Goal: Information Seeking & Learning: Learn about a topic

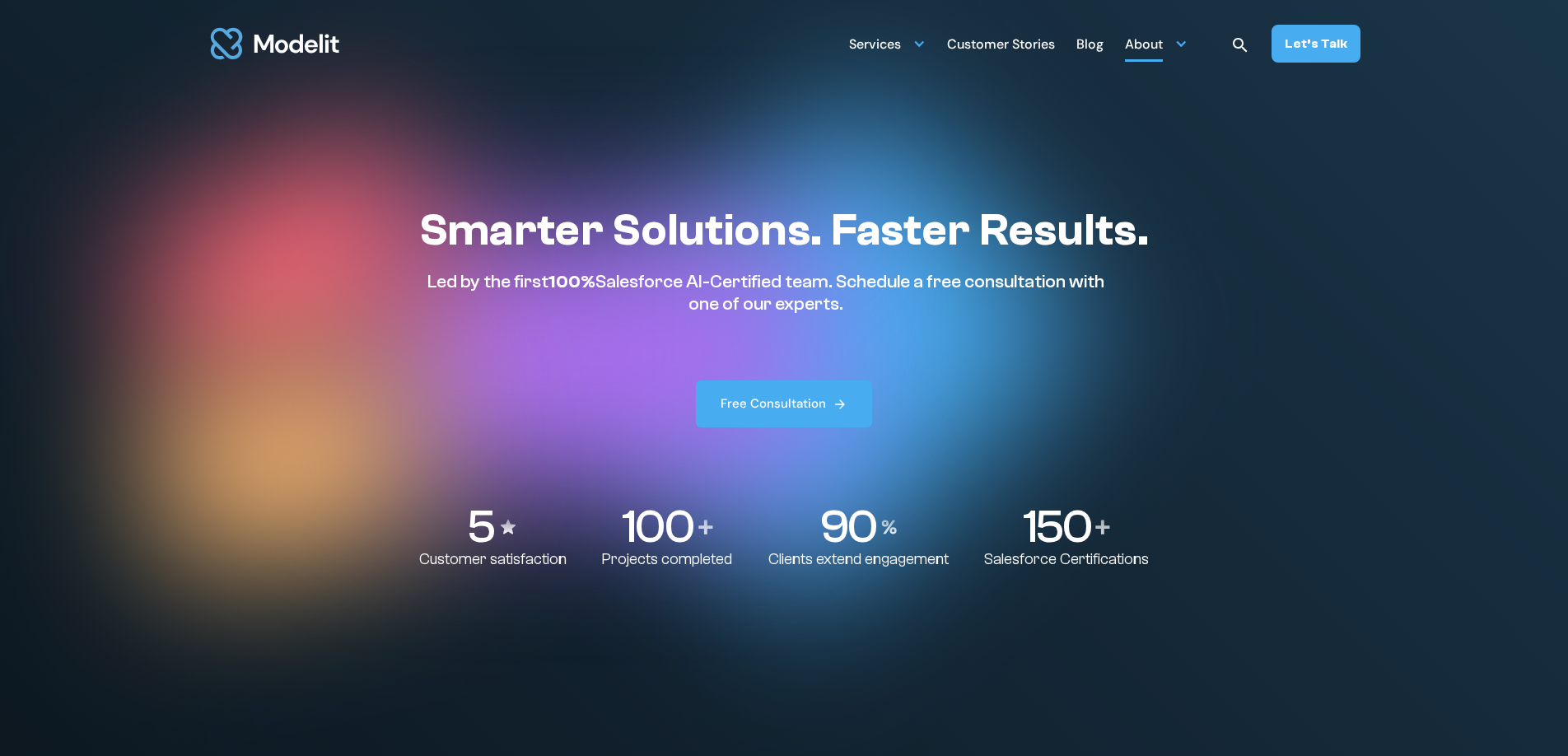
click at [1164, 45] on div "About" at bounding box center [1145, 46] width 38 height 32
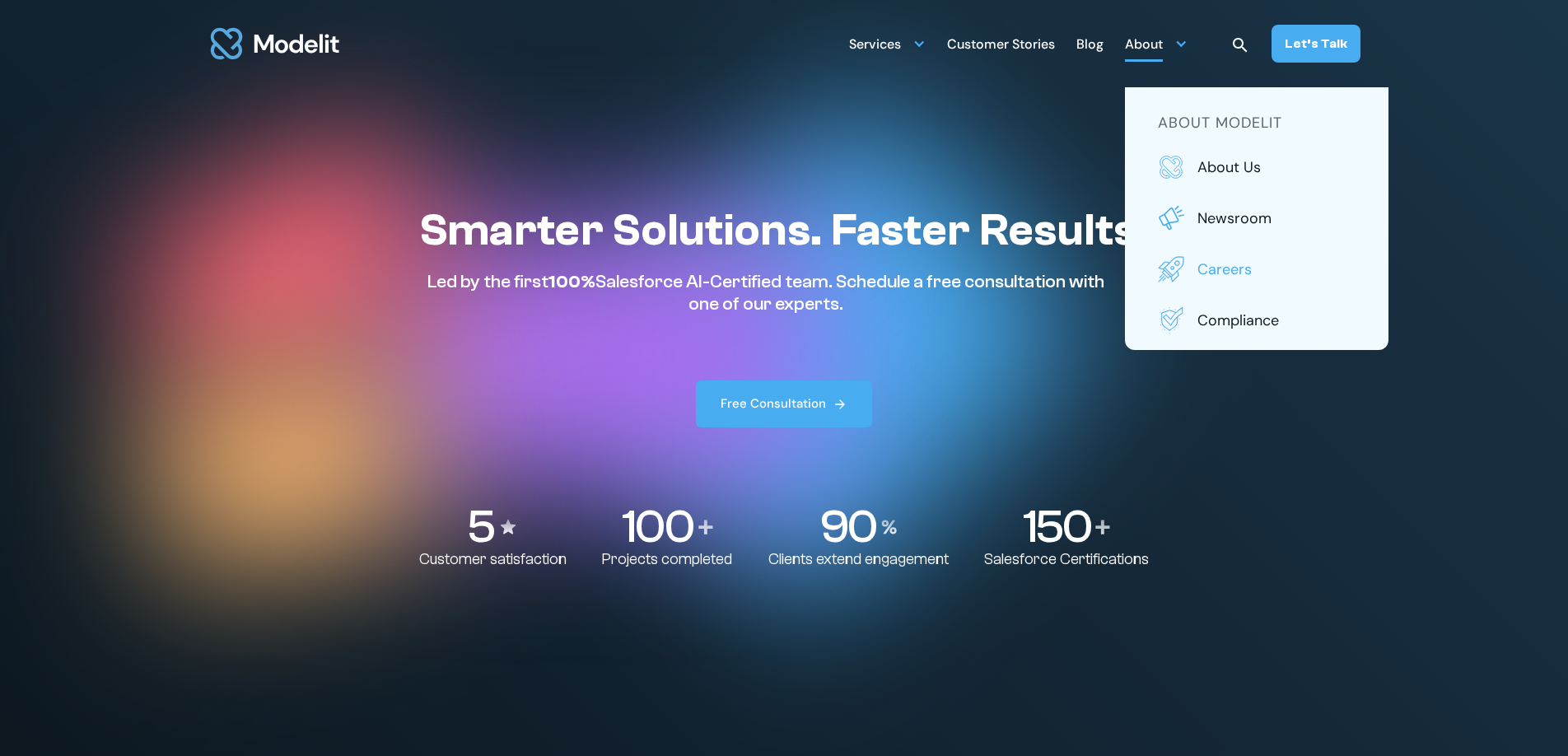
click at [1201, 270] on link "Careers" at bounding box center [1257, 270] width 198 height 26
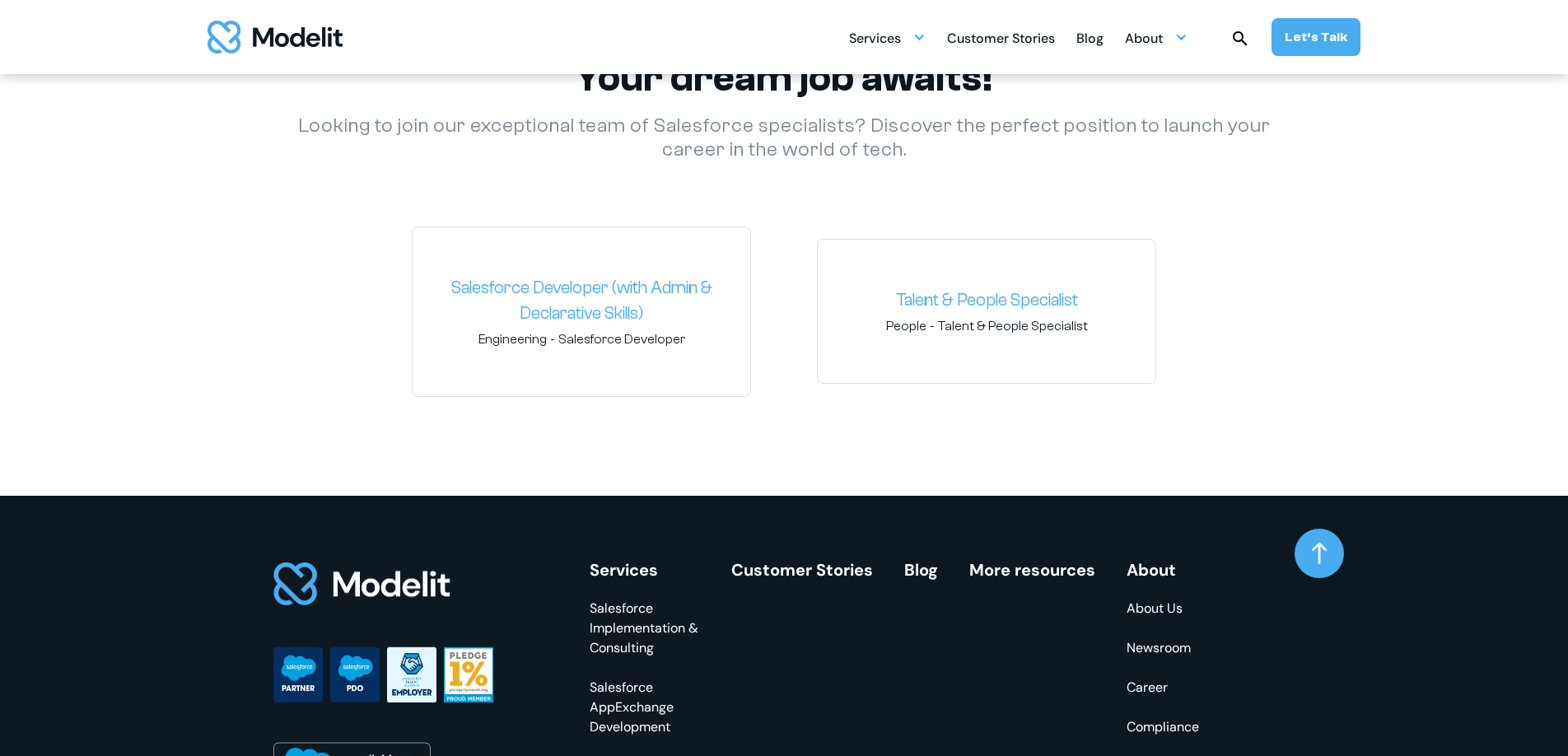
scroll to position [2436, 0]
click at [620, 288] on link "Salesforce Developer (with Admin & Declarative Skills)" at bounding box center [581, 301] width 312 height 52
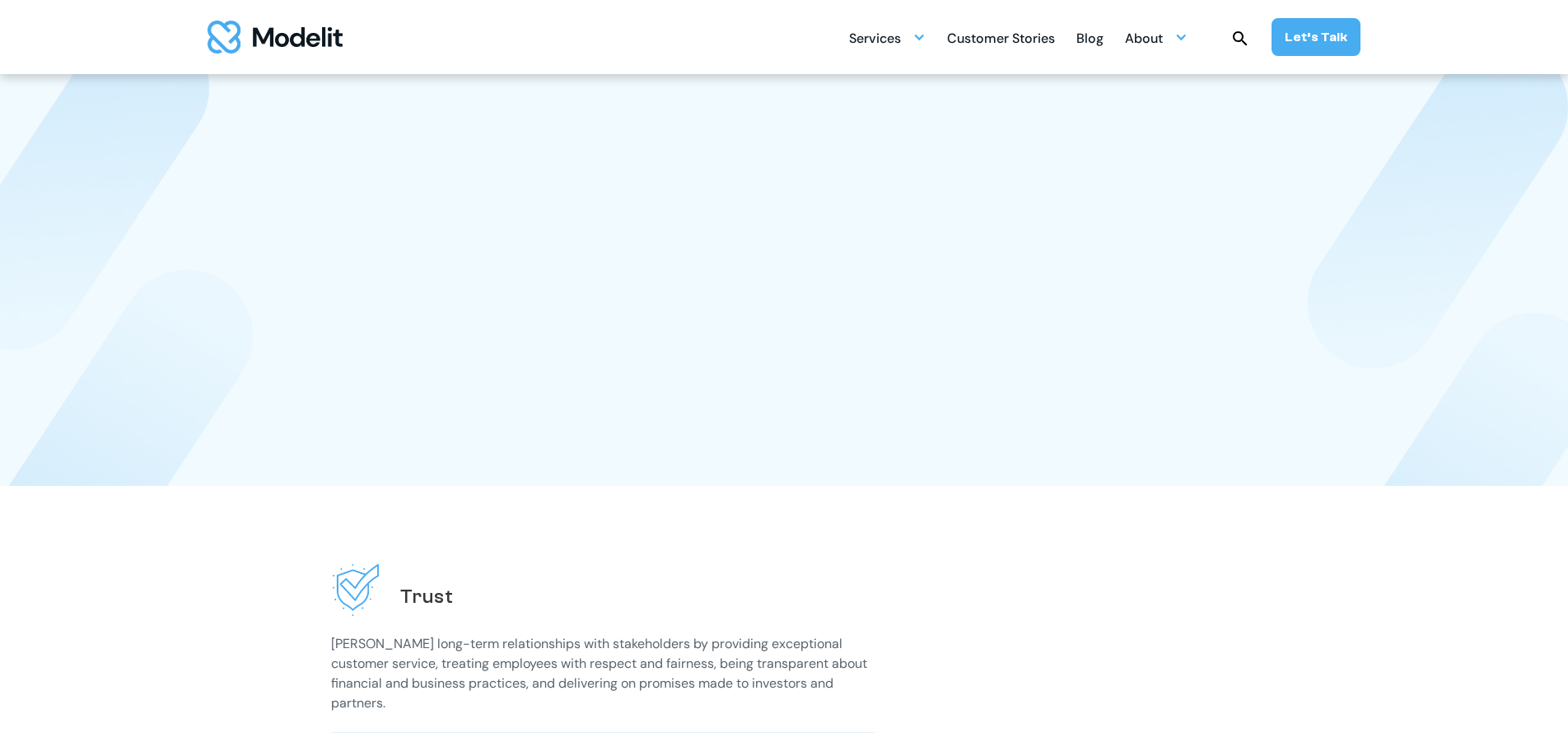
scroll to position [2436, 0]
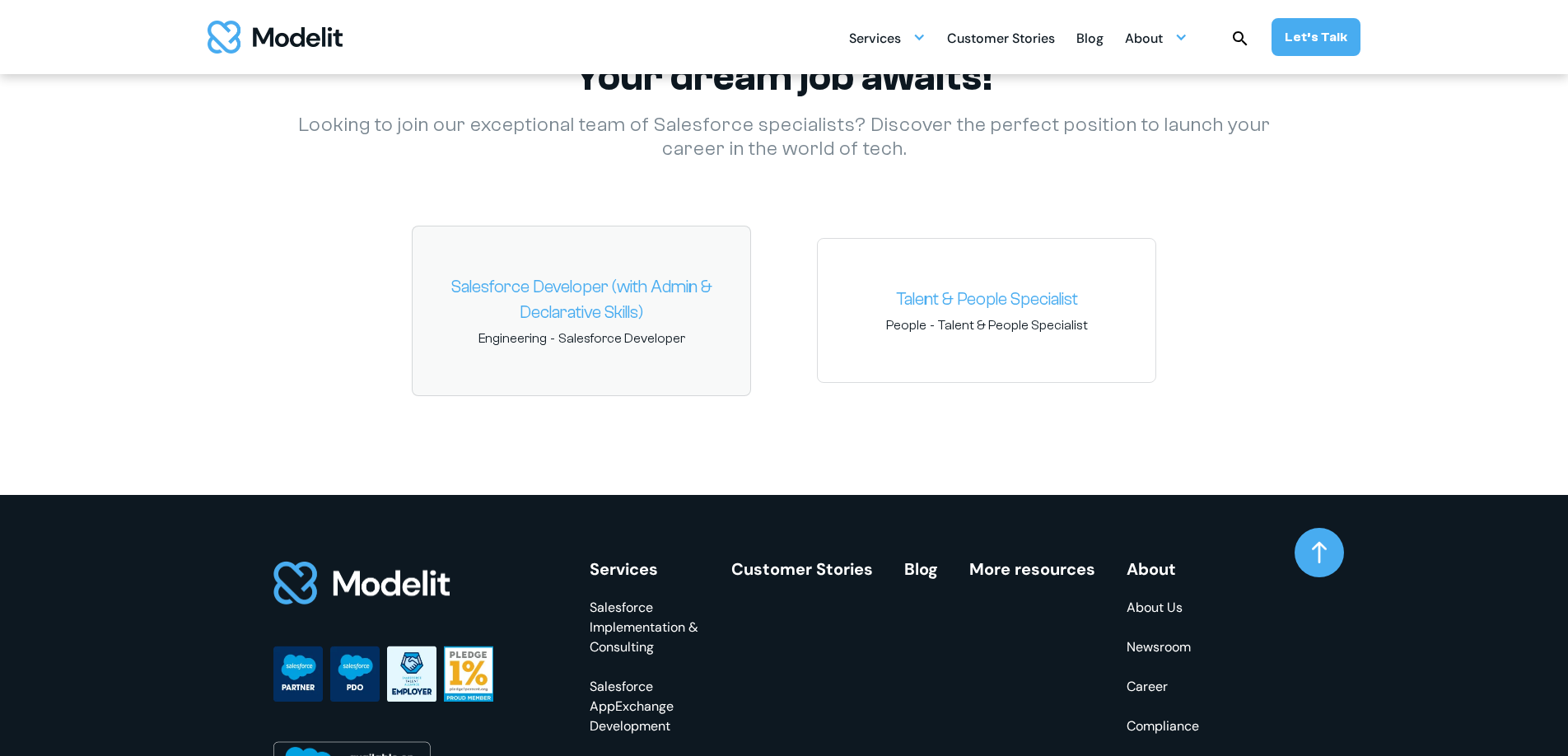
click at [579, 281] on link "Salesforce Developer (with Admin & Declarative Skills)" at bounding box center [581, 301] width 312 height 52
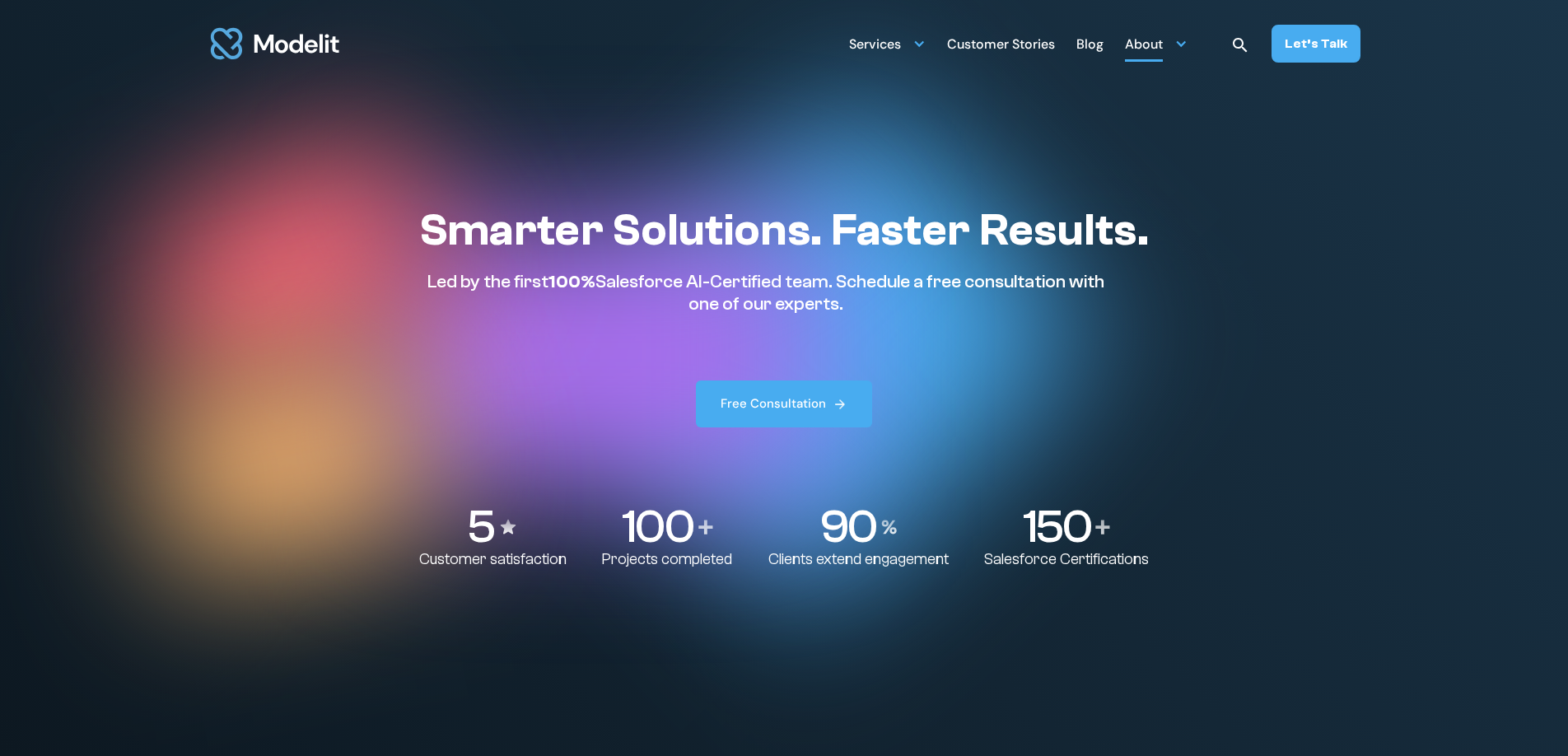
click at [1164, 45] on div "About" at bounding box center [1145, 46] width 38 height 32
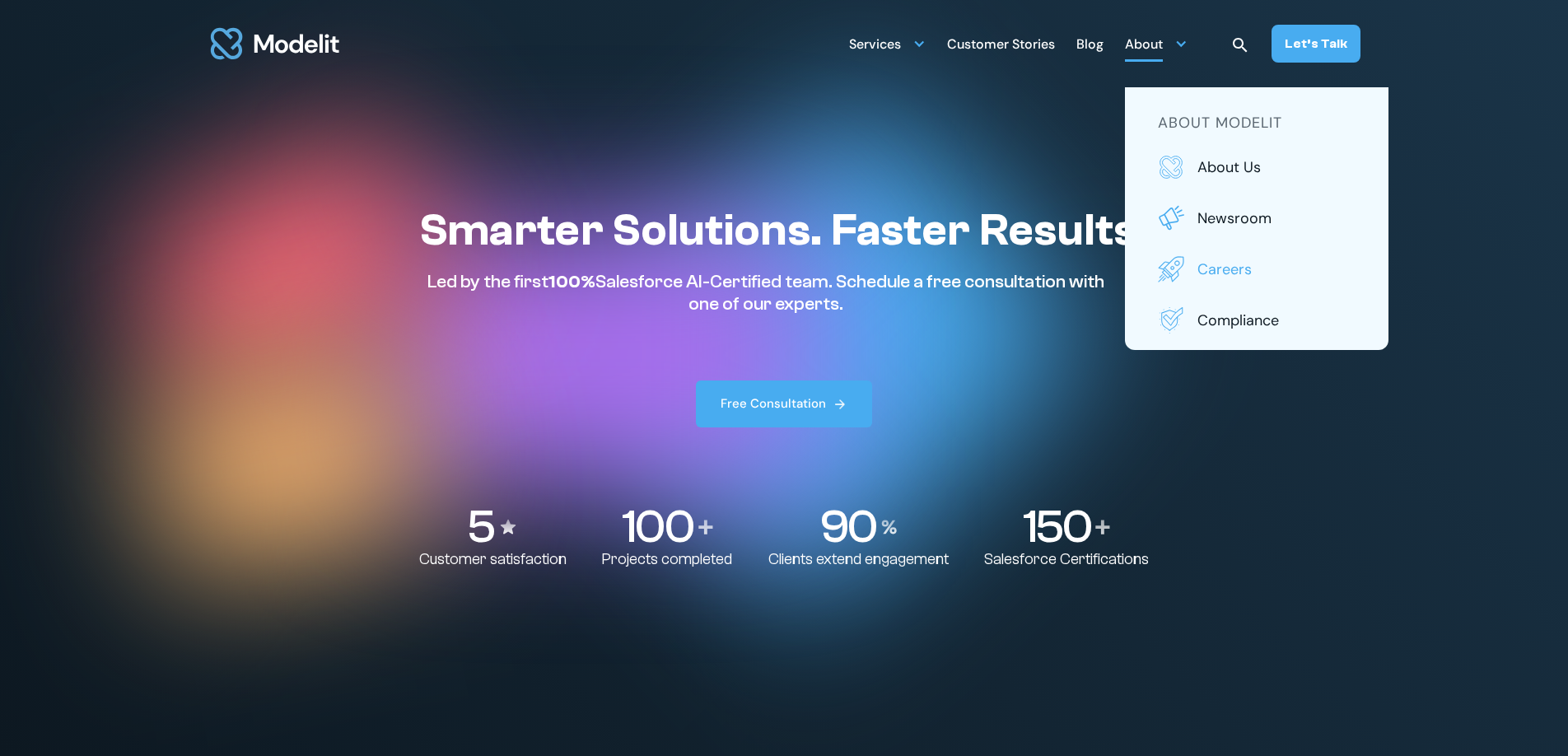
click at [1219, 274] on p "Careers" at bounding box center [1276, 269] width 158 height 21
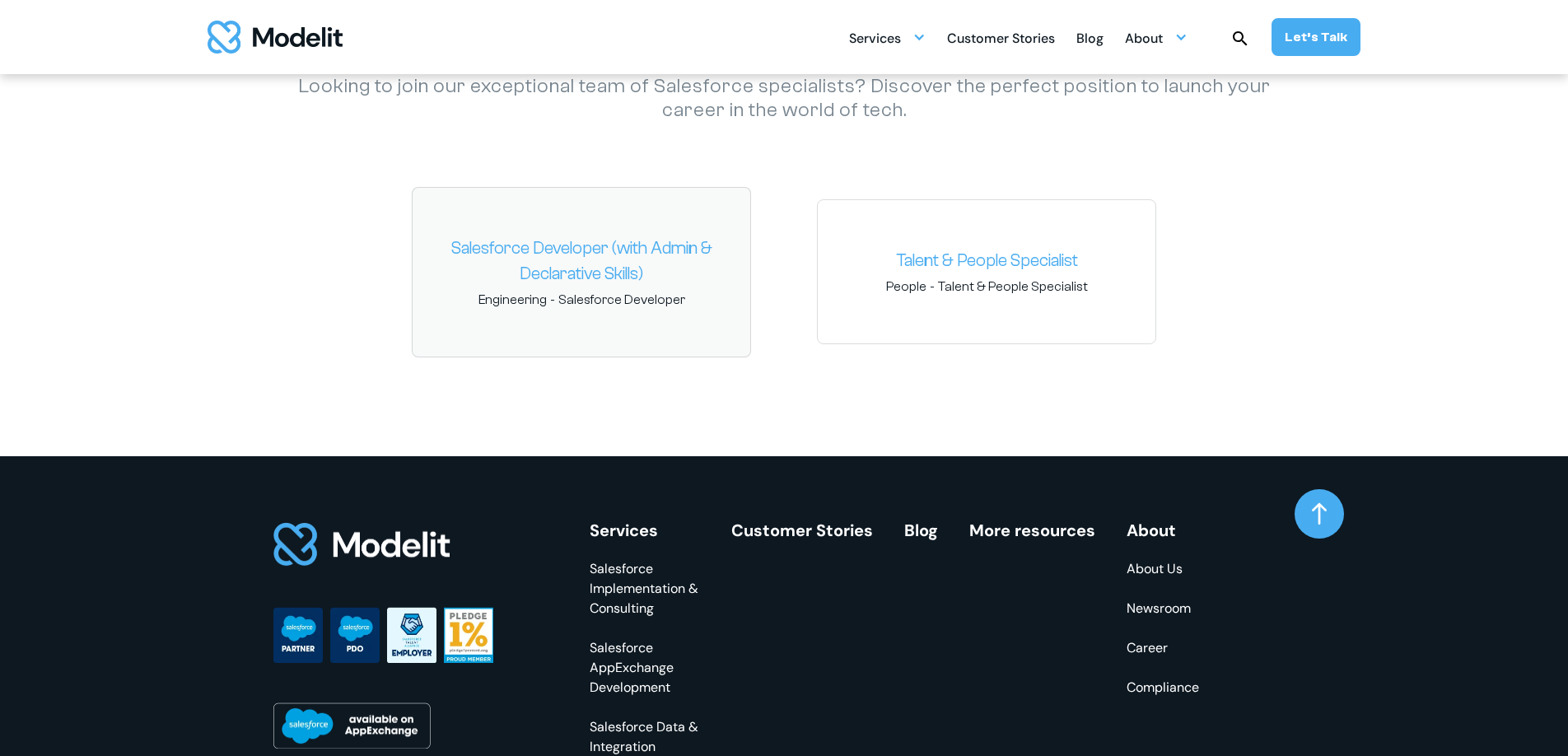
scroll to position [2474, 0]
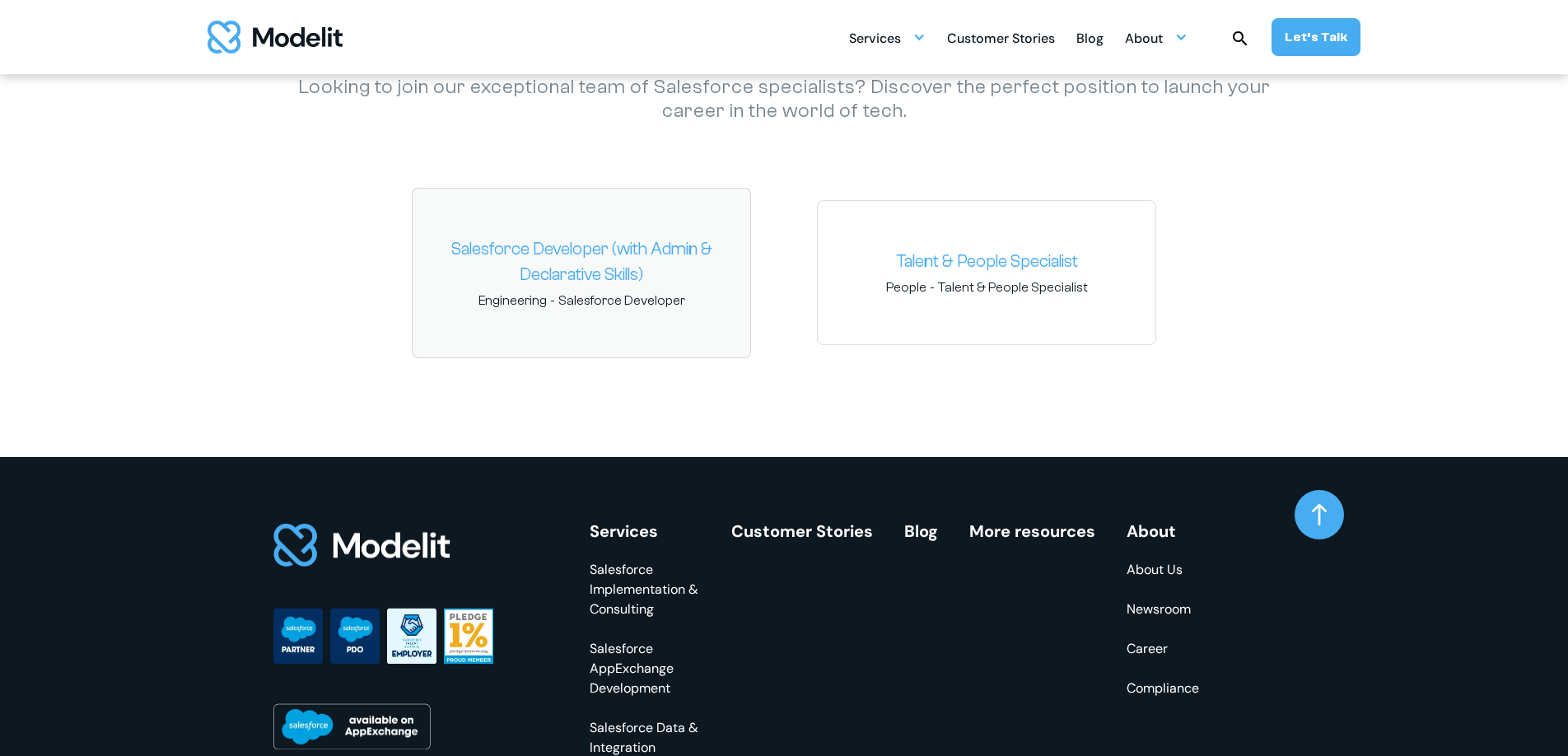
click at [569, 257] on link "Salesforce Developer (with Admin & Declarative Skills)" at bounding box center [581, 263] width 312 height 52
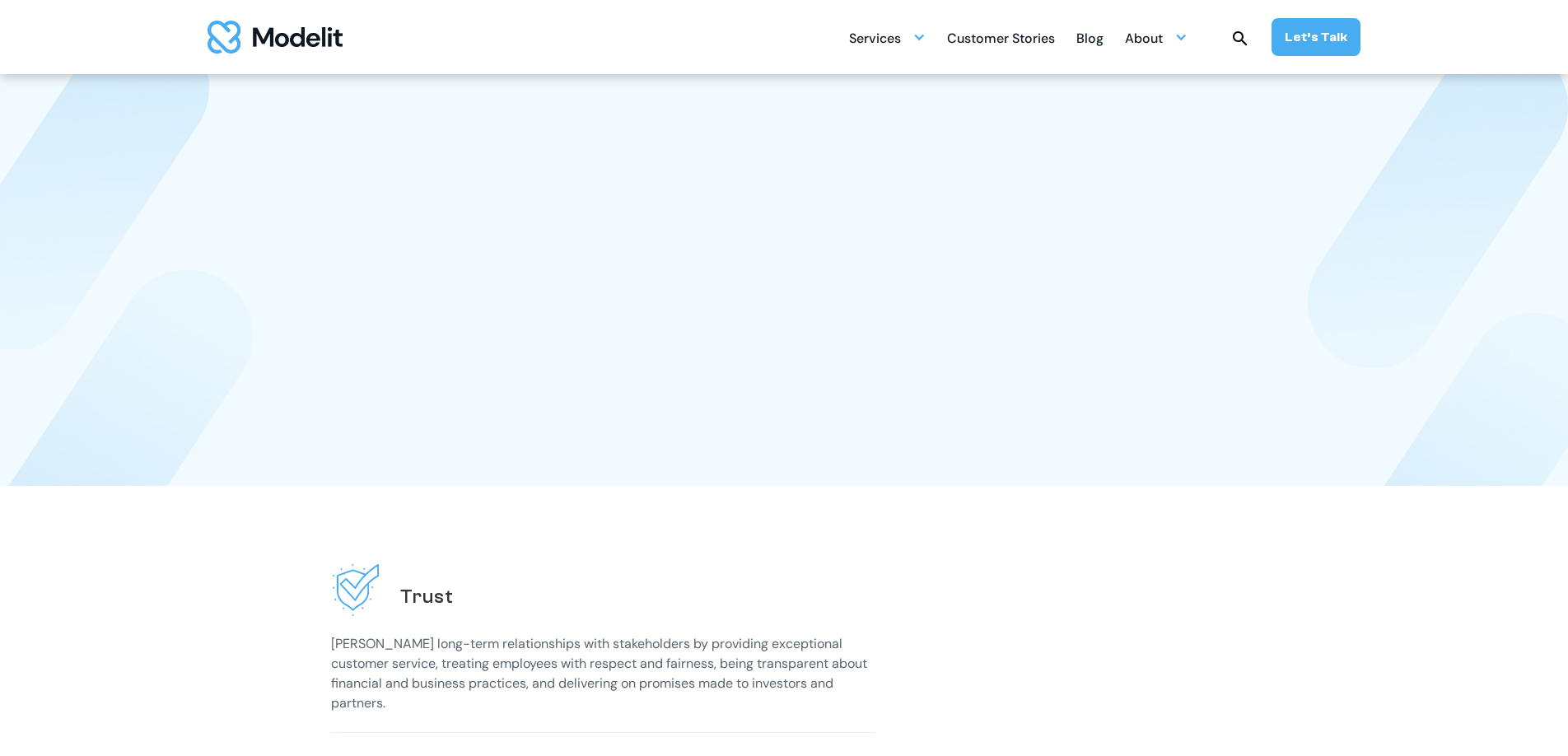
scroll to position [2474, 0]
